Goal: Task Accomplishment & Management: Manage account settings

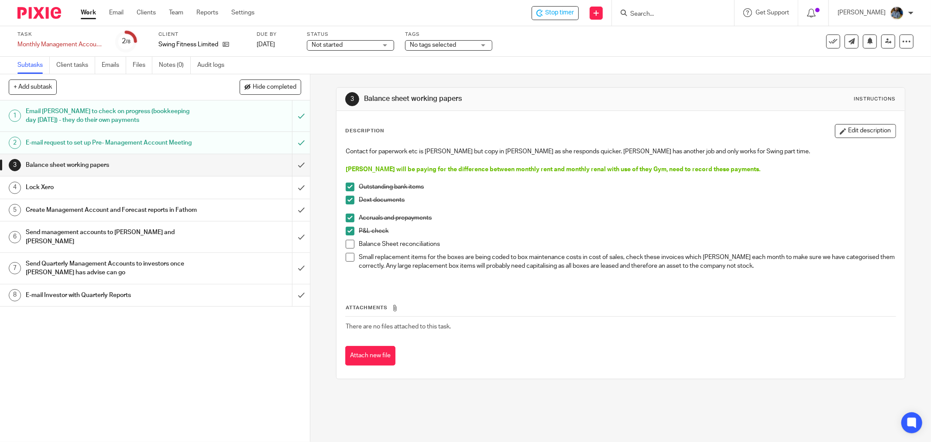
click at [670, 72] on div "Subtasks Client tasks Emails Files Notes (0) Audit logs" at bounding box center [465, 65] width 931 height 17
drag, startPoint x: 349, startPoint y: 243, endPoint x: 351, endPoint y: 254, distance: 10.6
click at [349, 243] on span at bounding box center [350, 244] width 9 height 9
click at [351, 255] on span at bounding box center [350, 257] width 9 height 9
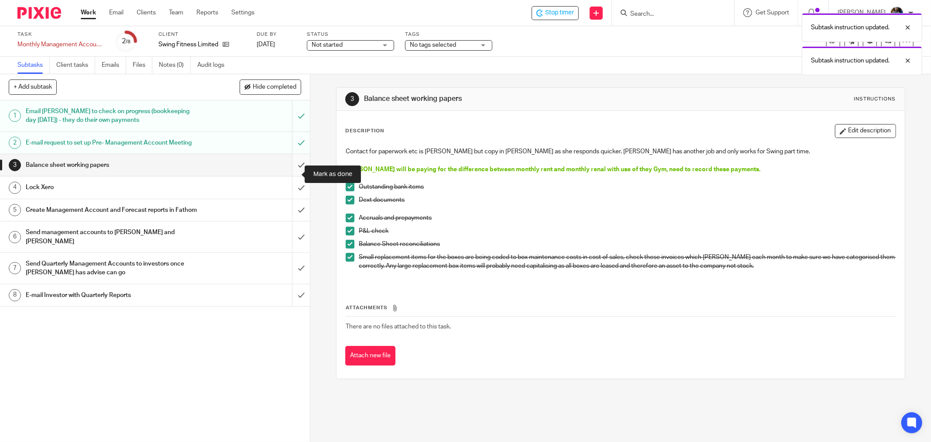
click at [292, 176] on input "submit" at bounding box center [155, 165] width 310 height 22
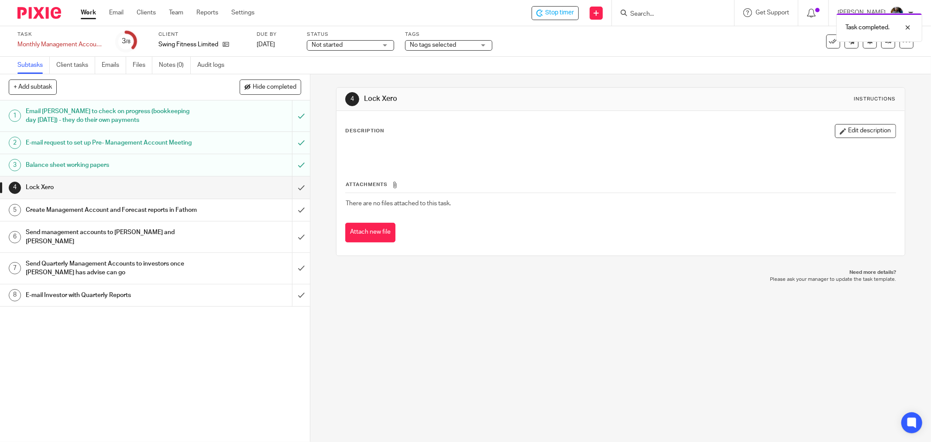
click at [550, 325] on div "4 Lock Xero Instructions Description Edit description Attachments There are no …" at bounding box center [620, 258] width 621 height 368
click at [390, 45] on div "Not started Not started" at bounding box center [350, 45] width 87 height 10
click at [371, 76] on li "In progress" at bounding box center [350, 77] width 86 height 18
click at [480, 46] on div "No tags selected" at bounding box center [448, 45] width 87 height 10
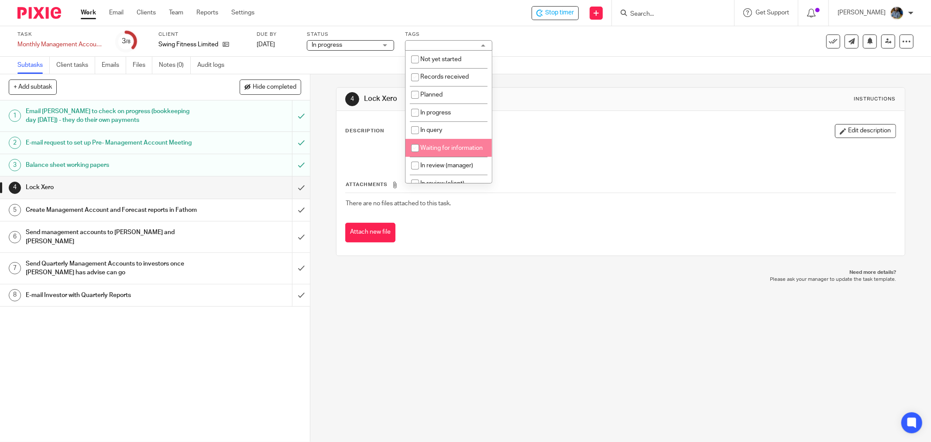
click at [412, 150] on input "checkbox" at bounding box center [415, 148] width 17 height 17
checkbox input "true"
click at [600, 114] on div "Description Edit description Attachments There are no files attached to this ta…" at bounding box center [621, 183] width 568 height 145
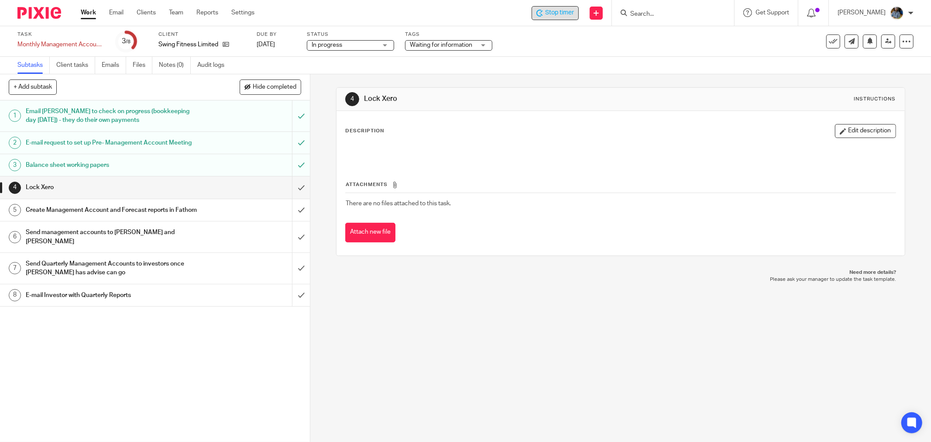
click at [561, 17] on span "Stop timer" at bounding box center [559, 12] width 29 height 9
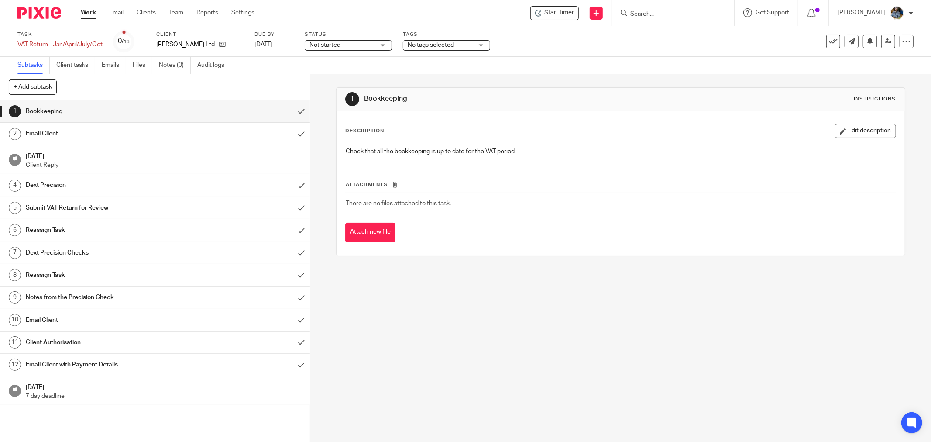
drag, startPoint x: 520, startPoint y: 102, endPoint x: 521, endPoint y: 95, distance: 7.0
click at [520, 101] on h1 "Bookkeeping" at bounding box center [502, 98] width 276 height 9
click at [561, 9] on span "Start timer" at bounding box center [559, 12] width 30 height 9
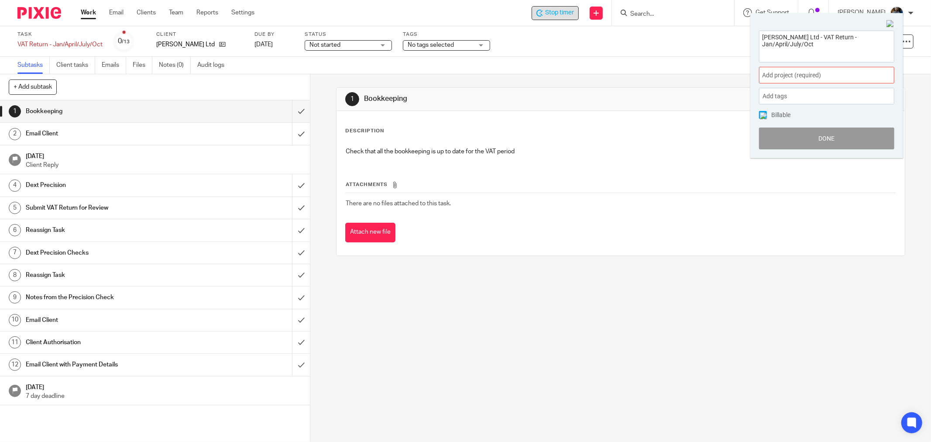
click at [840, 73] on span "Add project (required) :" at bounding box center [817, 75] width 110 height 9
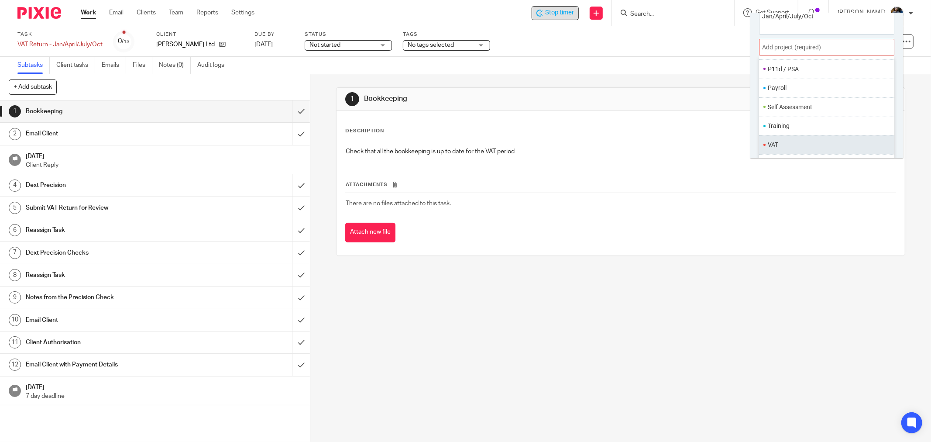
scroll to position [43, 0]
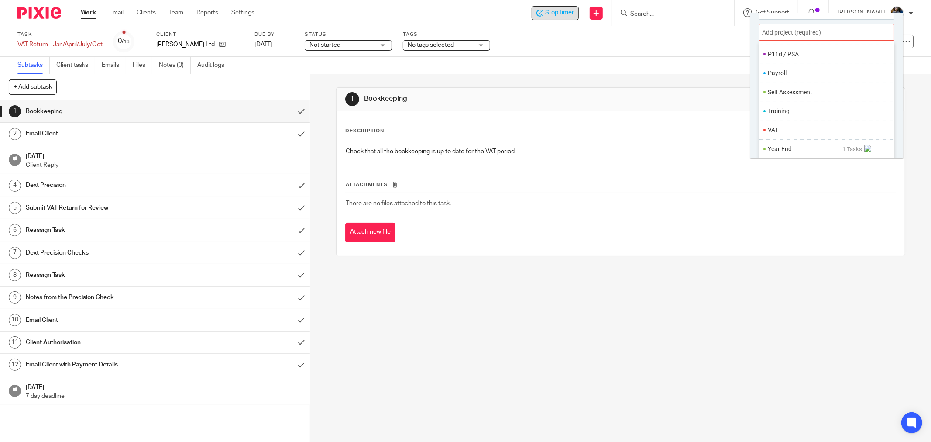
click at [784, 128] on li "VAT" at bounding box center [825, 129] width 114 height 9
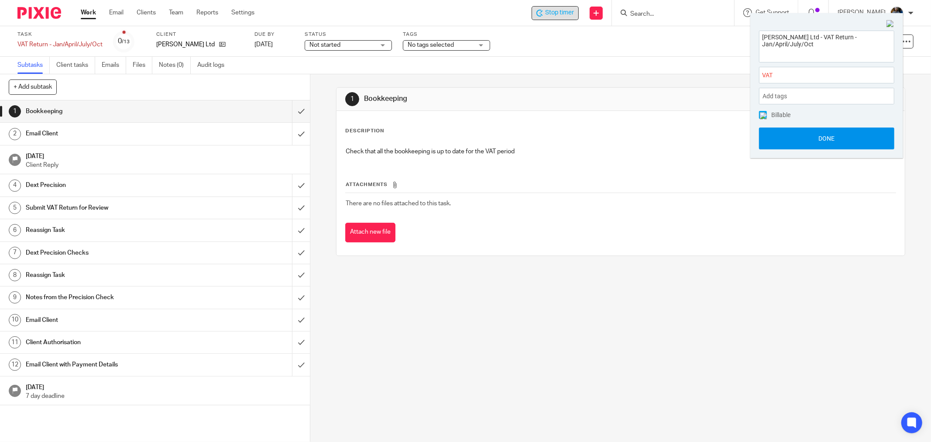
scroll to position [0, 0]
click at [822, 140] on button "Done" at bounding box center [826, 138] width 135 height 22
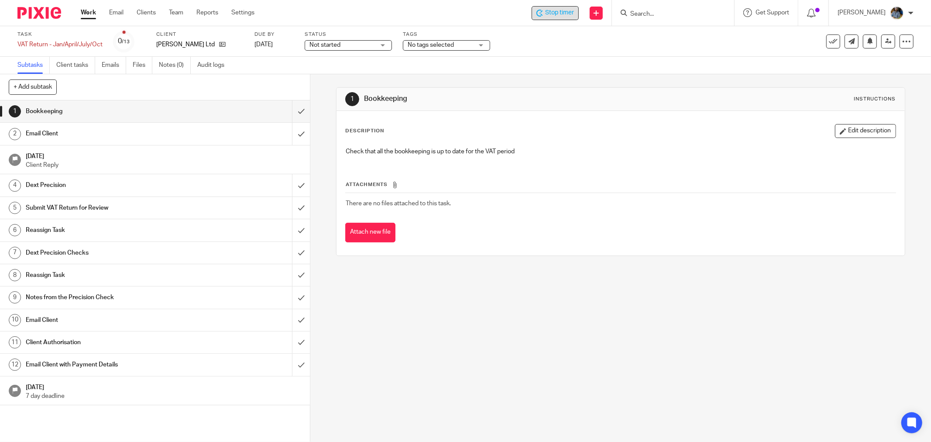
drag, startPoint x: 565, startPoint y: 142, endPoint x: 652, endPoint y: 129, distance: 87.9
click at [570, 140] on div "Description Edit description Check that all the bookkeeping is up to date for t…" at bounding box center [620, 143] width 551 height 39
drag, startPoint x: 596, startPoint y: 41, endPoint x: 559, endPoint y: 44, distance: 37.2
click at [596, 42] on div "Task VAT Return - Jan/April/July/Oct Save VAT Return - Jan/April/July/Oct 0 /13…" at bounding box center [390, 41] width 747 height 21
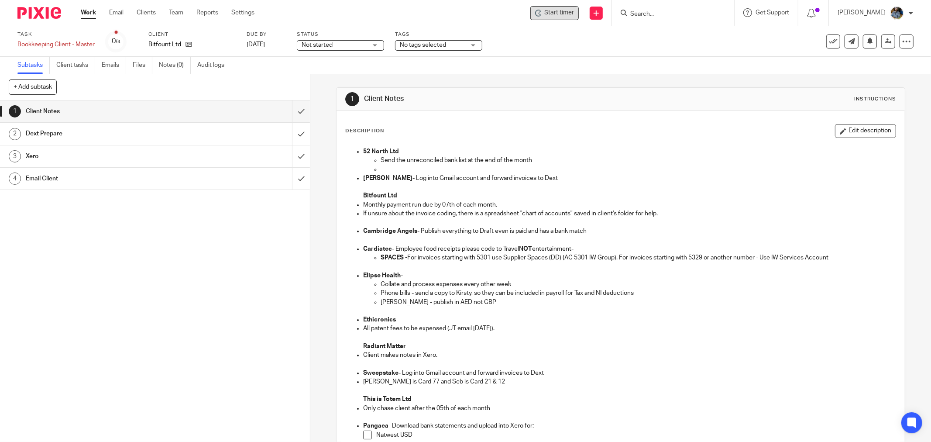
click at [553, 10] on span "Start timer" at bounding box center [559, 12] width 30 height 9
click at [556, 16] on span "Start timer" at bounding box center [559, 12] width 30 height 9
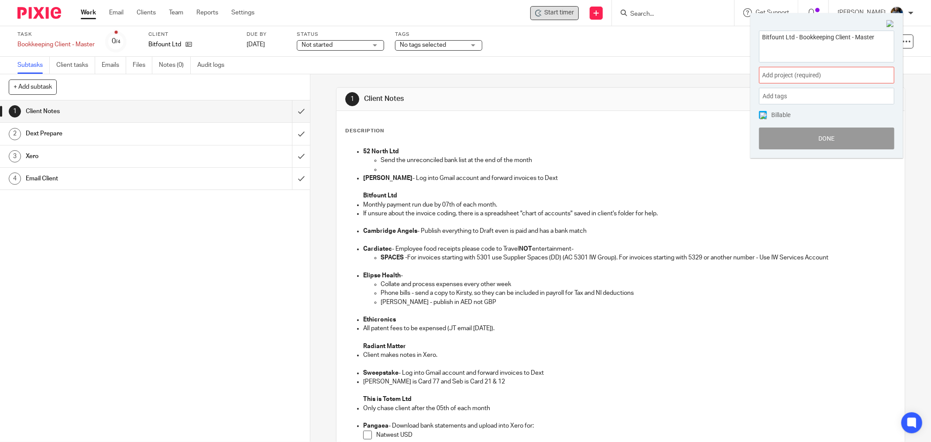
click at [834, 77] on span "Add project (required) :" at bounding box center [817, 75] width 110 height 9
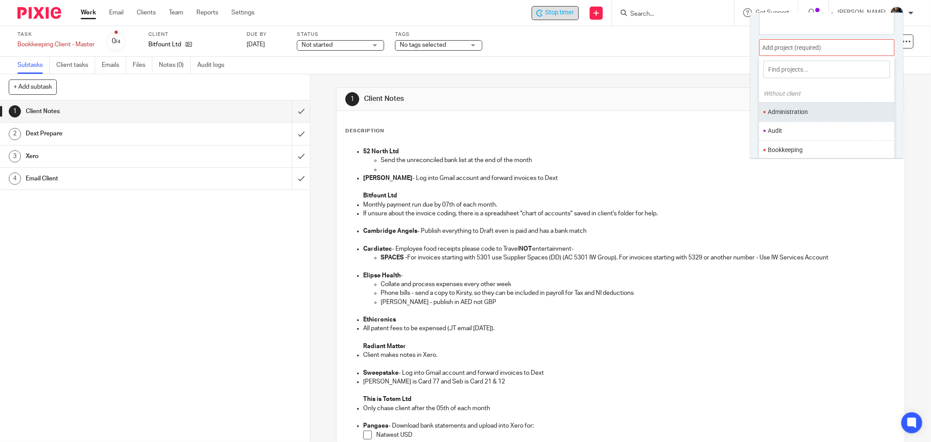
scroll to position [43, 0]
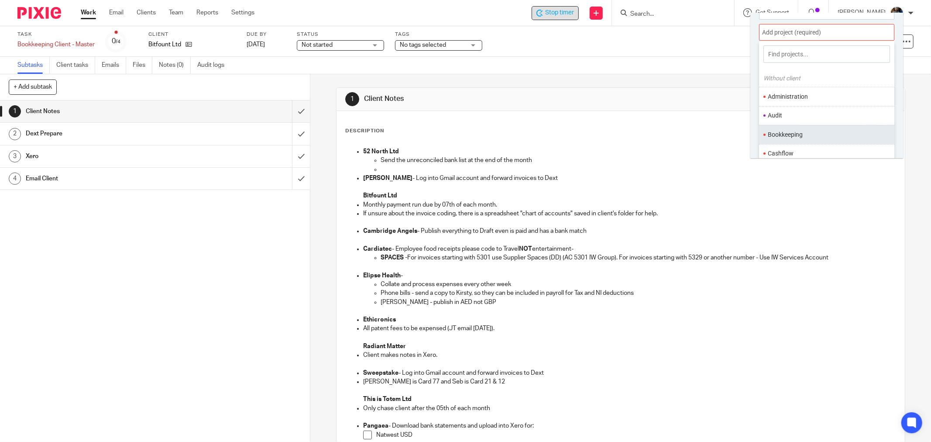
click at [792, 136] on li "Bookkeeping" at bounding box center [825, 134] width 114 height 9
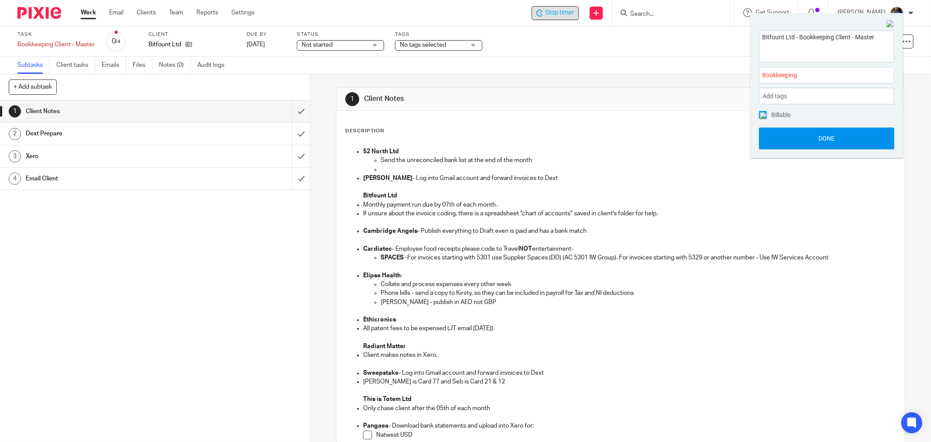
click at [843, 143] on button "Done" at bounding box center [826, 138] width 135 height 22
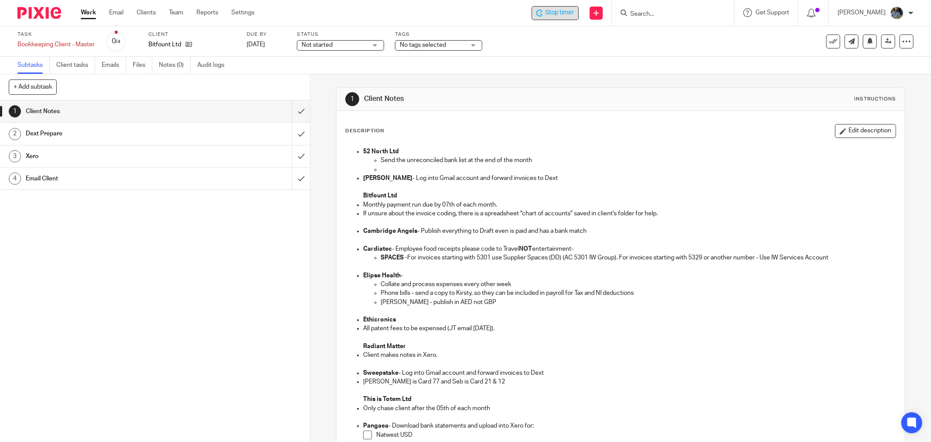
click at [578, 118] on div "Description Edit description 52 North Ltd Send the unreconciled bank list at th…" at bounding box center [621, 377] width 568 height 533
drag, startPoint x: 190, startPoint y: 43, endPoint x: 204, endPoint y: 47, distance: 14.5
click at [190, 44] on icon at bounding box center [189, 44] width 7 height 7
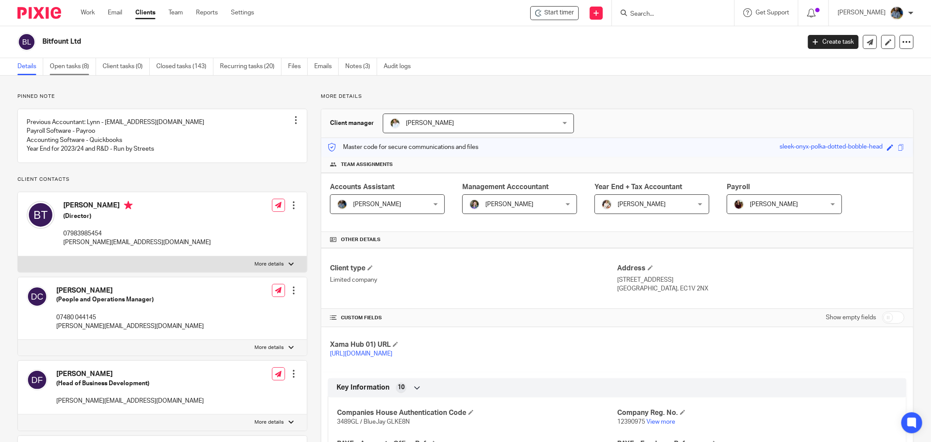
click at [71, 65] on link "Open tasks (8)" at bounding box center [73, 66] width 46 height 17
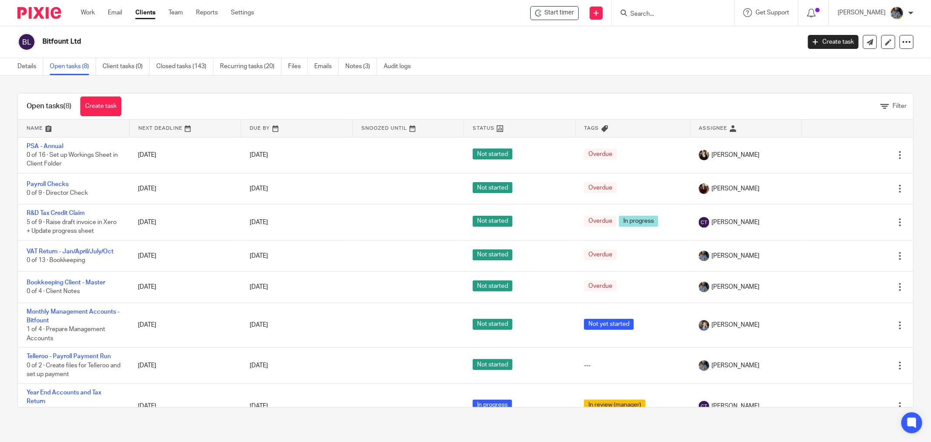
click at [192, 88] on div "Open tasks (8) Create task Filter Name Next Deadline Due By Snoozed Until Statu…" at bounding box center [465, 250] width 931 height 349
click at [468, 50] on div "Bitfount Ltd" at bounding box center [406, 42] width 778 height 18
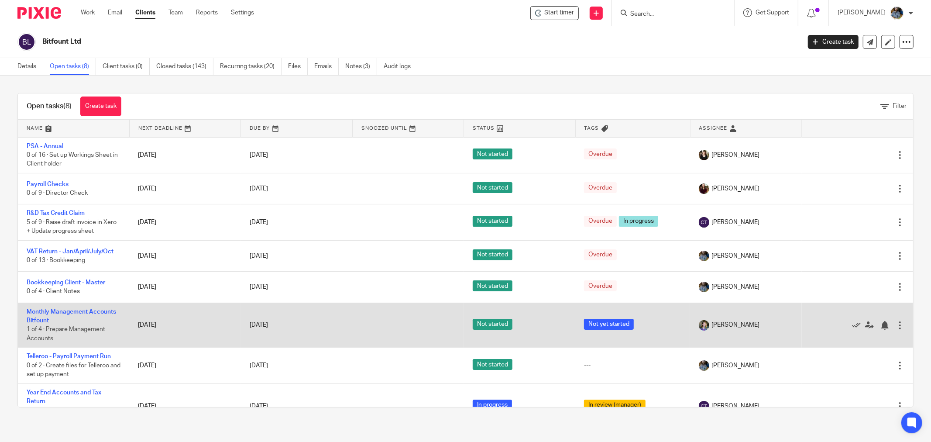
scroll to position [33, 0]
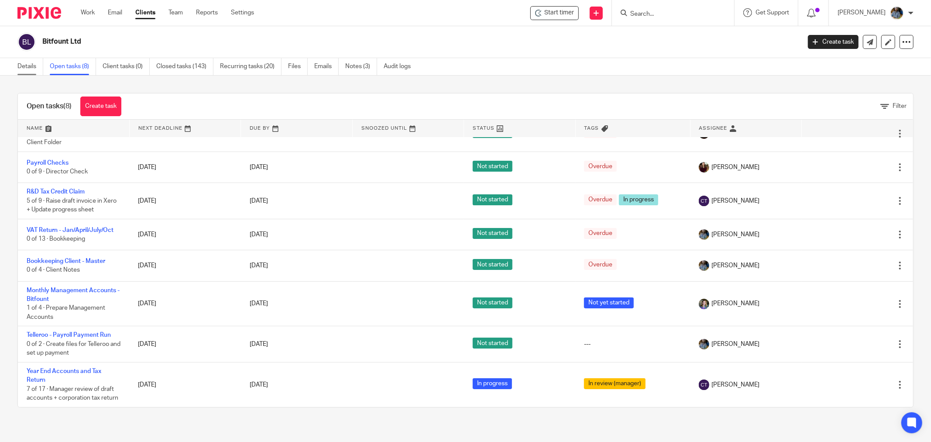
click at [33, 67] on link "Details" at bounding box center [30, 66] width 26 height 17
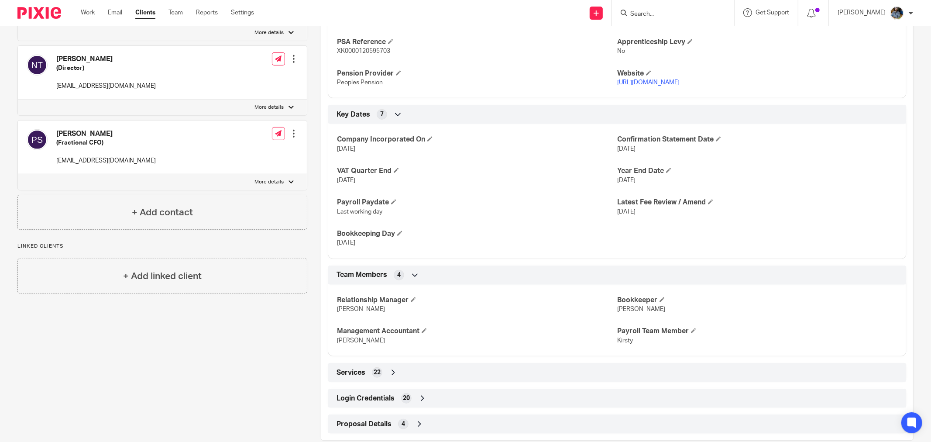
scroll to position [482, 0]
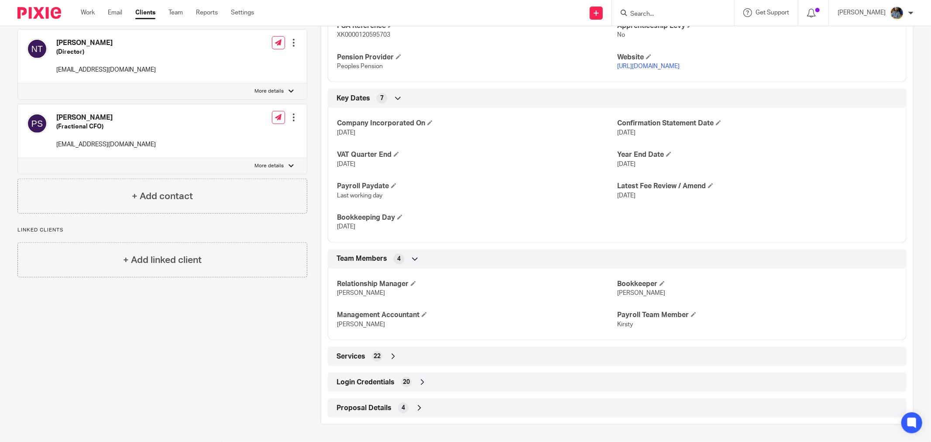
click at [461, 375] on div "Login Credentials 20" at bounding box center [617, 382] width 566 height 15
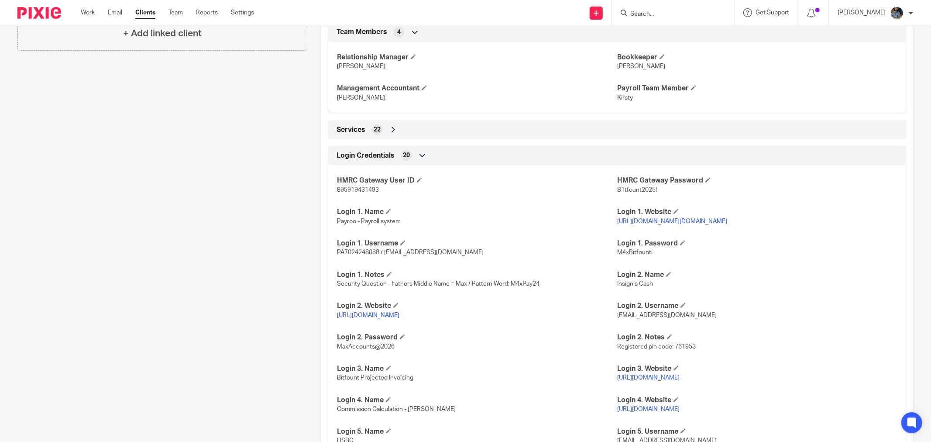
scroll to position [822, 0]
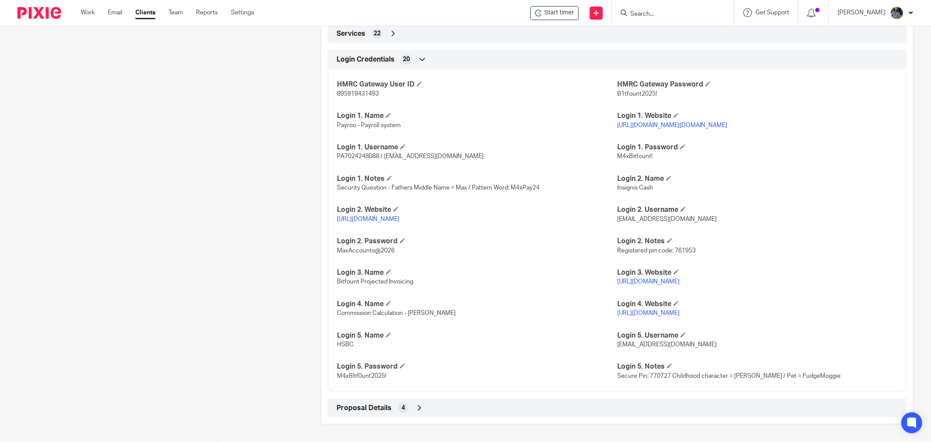
drag, startPoint x: 407, startPoint y: 200, endPoint x: 279, endPoint y: 239, distance: 134.5
drag, startPoint x: 443, startPoint y: 201, endPoint x: 334, endPoint y: 204, distance: 109.2
click at [334, 204] on div "HMRC Gateway User ID 895919431493 HMRC Gateway Password B1tfount2025! Login 1. …" at bounding box center [617, 226] width 579 height 329
copy link "https://clients.insigniscash.com/"
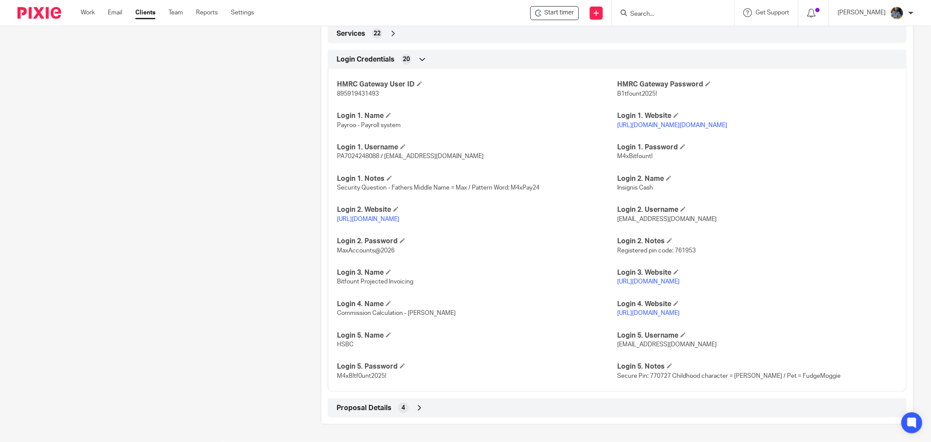
click at [539, 215] on p "https://clients.insigniscash.com/" at bounding box center [477, 219] width 280 height 9
drag, startPoint x: 693, startPoint y: 201, endPoint x: 673, endPoint y: 196, distance: 20.8
click at [611, 203] on div "HMRC Gateway User ID 895919431493 HMRC Gateway Password B1tfount2025! Login 1. …" at bounding box center [617, 226] width 579 height 329
copy div "Login 2. Username jass@maxaccountants.co.uk"
click at [401, 238] on span at bounding box center [402, 240] width 5 height 5
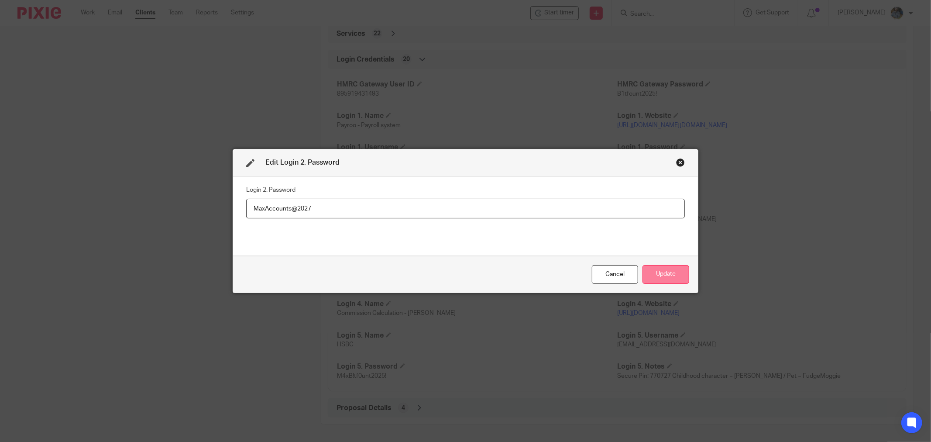
type input "MaxAccounts@2027"
click at [664, 280] on button "Update" at bounding box center [666, 274] width 47 height 19
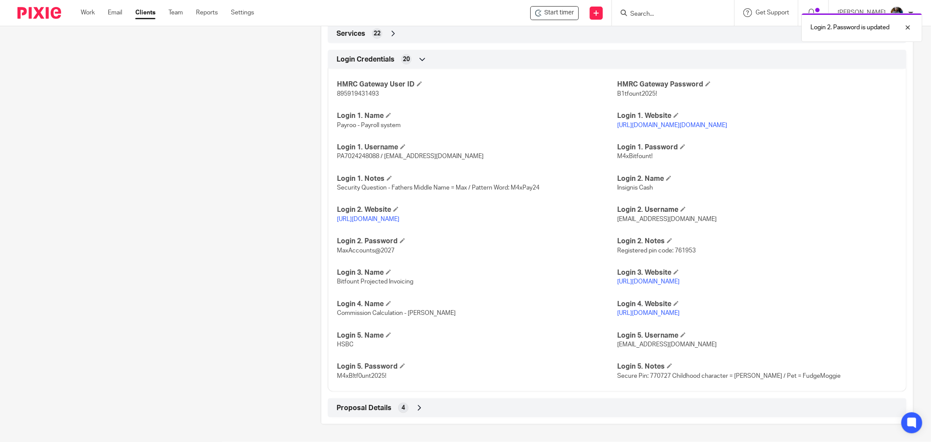
click at [667, 277] on div "HMRC Gateway User ID 895919431493 HMRC Gateway Password B1tfount2025! Login 1. …" at bounding box center [617, 226] width 579 height 329
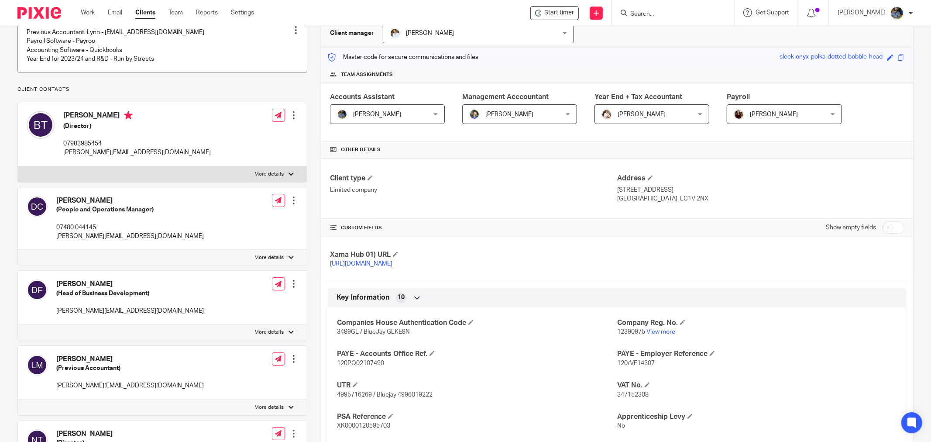
scroll to position [0, 0]
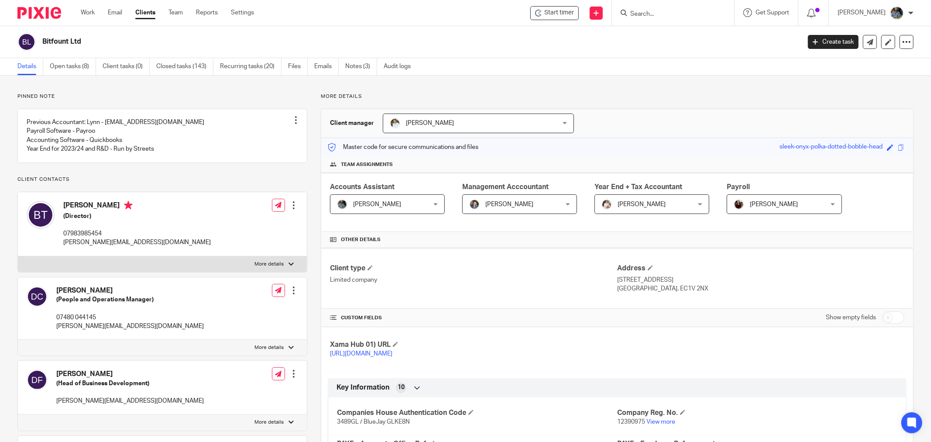
click at [451, 49] on div "Bitfount Ltd" at bounding box center [406, 42] width 778 height 18
click at [484, 41] on h2 "Bitfount Ltd" at bounding box center [343, 41] width 602 height 9
